Goal: Navigation & Orientation: Find specific page/section

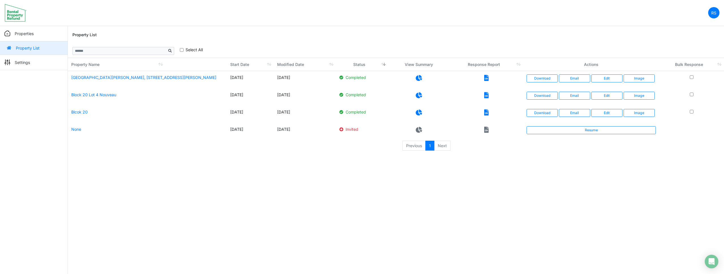
click at [322, 157] on html "RS Change Password Logout roumelle12 roumelle@outlook.com Properties Property L…" at bounding box center [362, 78] width 724 height 157
drag, startPoint x: 322, startPoint y: 212, endPoint x: 291, endPoint y: 142, distance: 76.0
click at [322, 157] on html "RS Change Password Logout roumelle12 roumelle@outlook.com Properties Property L…" at bounding box center [362, 78] width 724 height 157
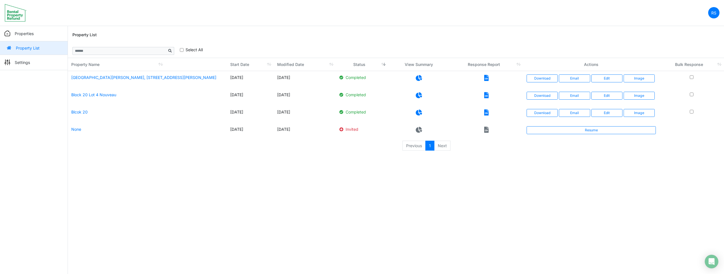
click at [397, 157] on html "RS Change Password Logout roumelle12 roumelle@outlook.com Properties Property L…" at bounding box center [362, 78] width 724 height 157
click at [332, 157] on html "RS Change Password Logout roumelle12 roumelle@outlook.com Properties Property L…" at bounding box center [362, 78] width 724 height 157
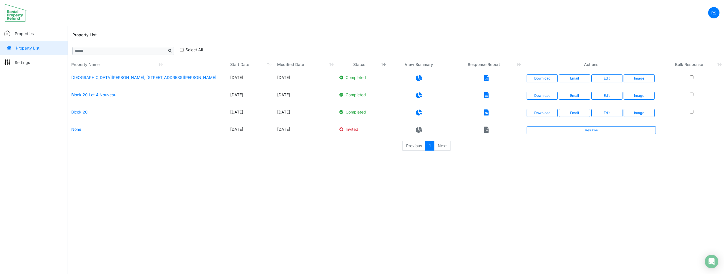
click at [332, 157] on html "RS Change Password Logout roumelle12 roumelle@outlook.com Properties Property L…" at bounding box center [362, 78] width 724 height 157
drag, startPoint x: 332, startPoint y: 191, endPoint x: 119, endPoint y: 12, distance: 278.9
click at [331, 157] on html "RS Change Password Logout roumelle12 roumelle@outlook.com Properties Property L…" at bounding box center [362, 78] width 724 height 157
drag, startPoint x: 154, startPoint y: 35, endPoint x: 63, endPoint y: 52, distance: 92.0
click at [154, 35] on div "Property List" at bounding box center [395, 35] width 647 height 18
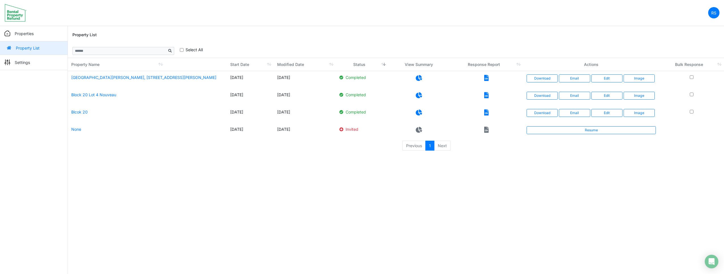
click at [25, 35] on p "Properties" at bounding box center [24, 34] width 19 height 6
click at [32, 34] on p "Properties" at bounding box center [24, 34] width 19 height 6
click at [521, 45] on div "**********" at bounding box center [395, 51] width 647 height 14
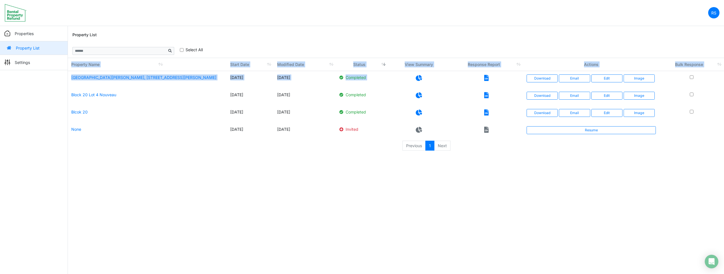
click at [521, 45] on div "**********" at bounding box center [395, 51] width 647 height 14
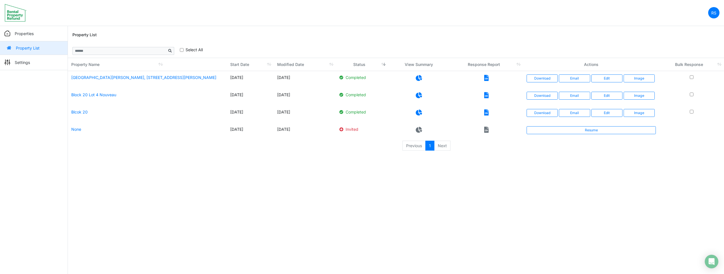
drag, startPoint x: 194, startPoint y: 174, endPoint x: 99, endPoint y: 117, distance: 110.5
click at [194, 157] on html "RS Change Password Logout roumelle12 roumelle@outlook.com Properties Property L…" at bounding box center [362, 78] width 724 height 157
click at [24, 63] on p "Settings" at bounding box center [22, 62] width 15 height 6
